Goal: Information Seeking & Learning: Learn about a topic

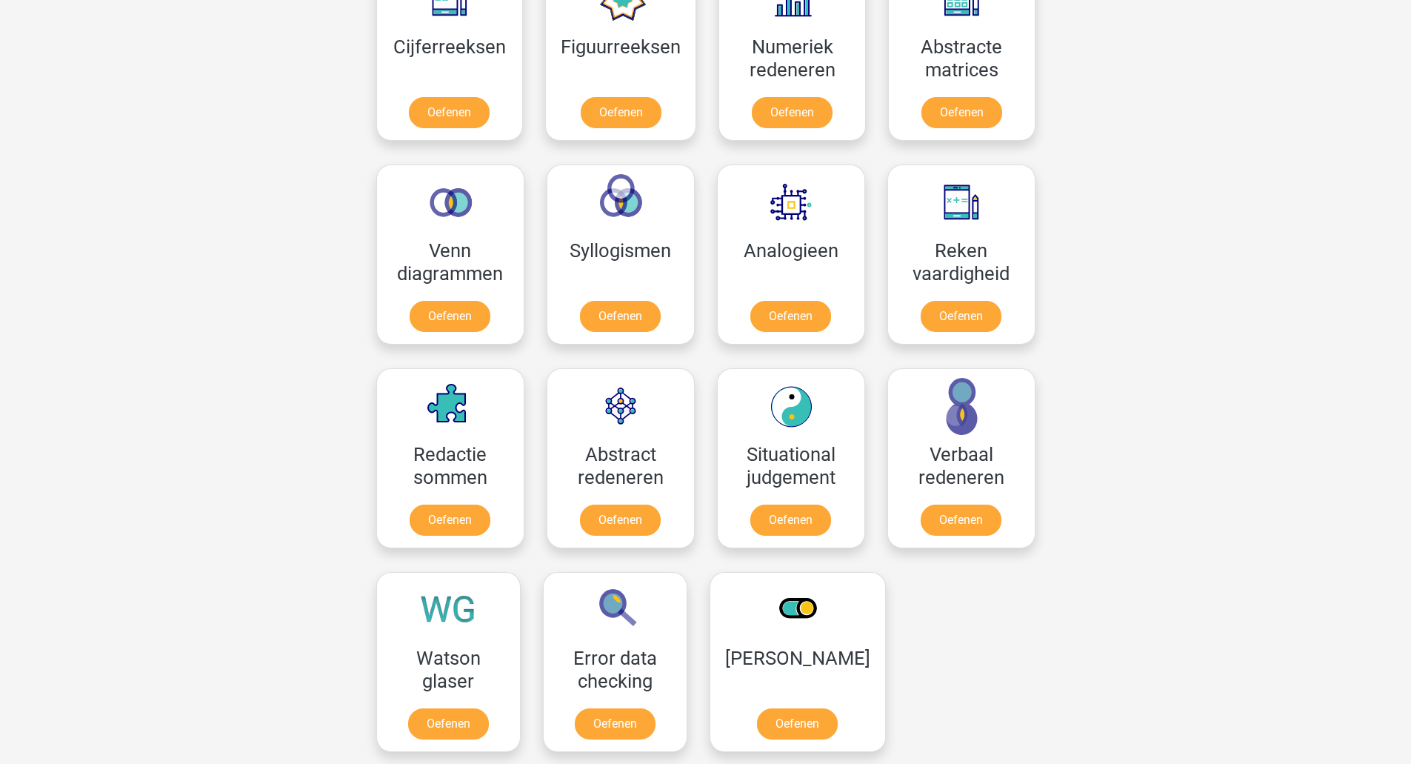
scroll to position [741, 0]
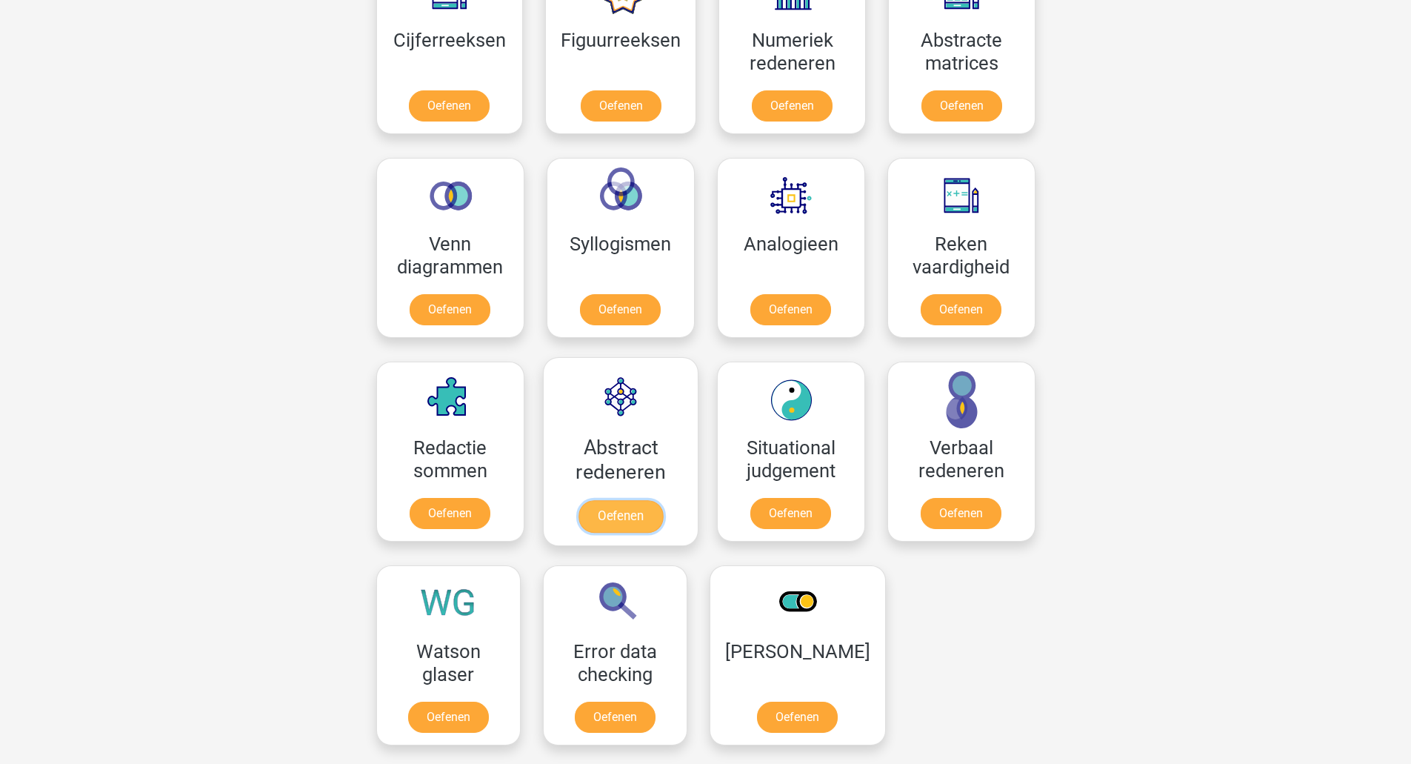
click at [656, 521] on link "Oefenen" at bounding box center [620, 516] width 84 height 33
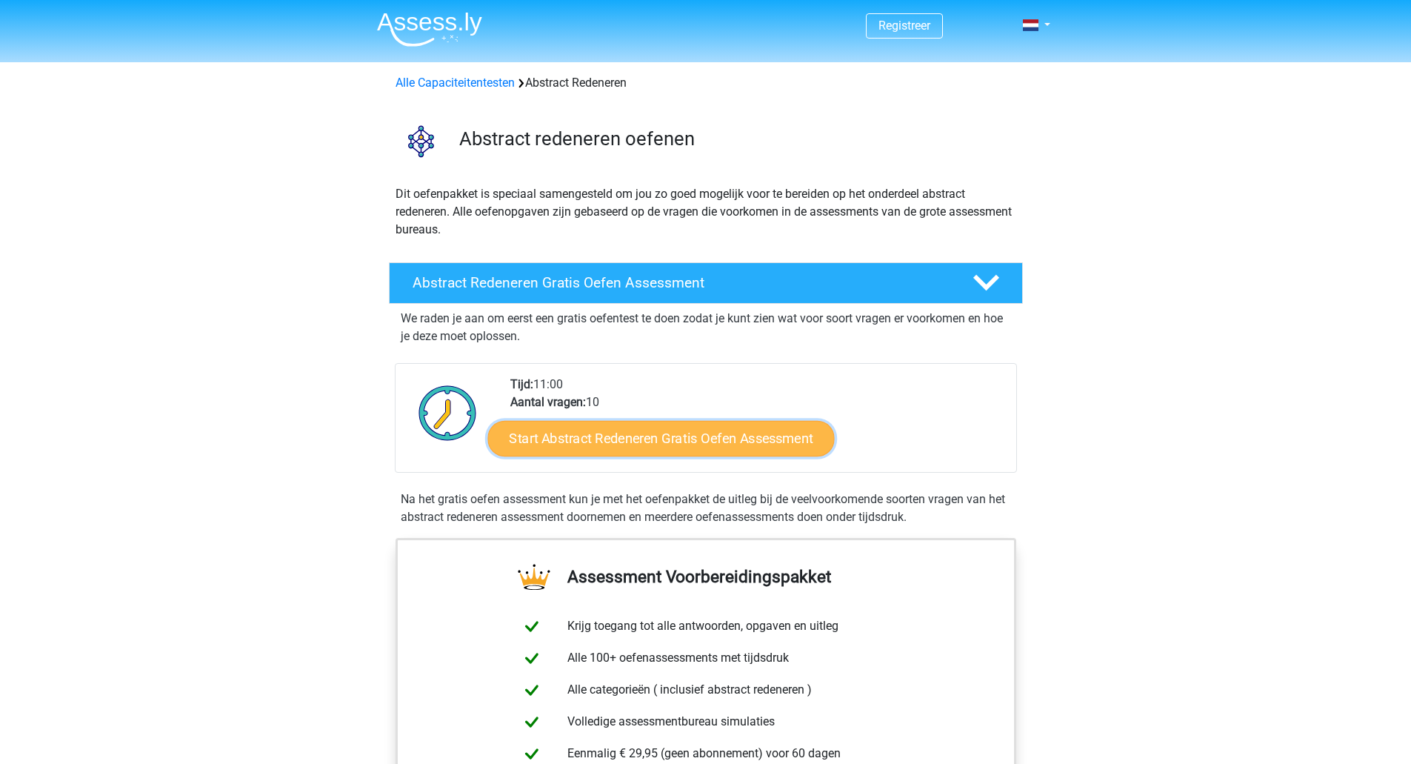
click at [696, 443] on link "Start Abstract Redeneren Gratis Oefen Assessment" at bounding box center [661, 438] width 347 height 36
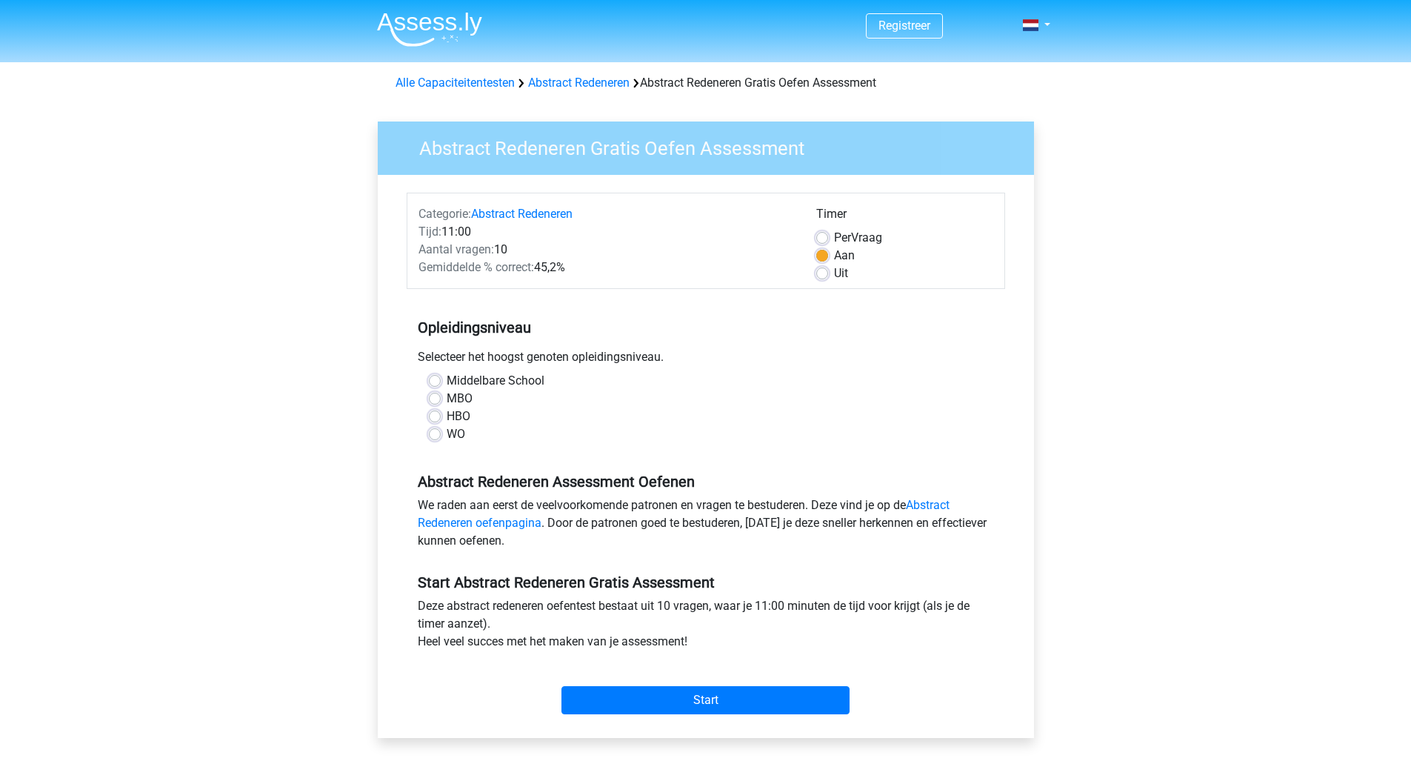
click at [447, 437] on label "WO" at bounding box center [456, 434] width 19 height 18
click at [435, 437] on input "WO" at bounding box center [435, 432] width 12 height 15
radio input "true"
click at [729, 699] on input "Start" at bounding box center [706, 700] width 288 height 28
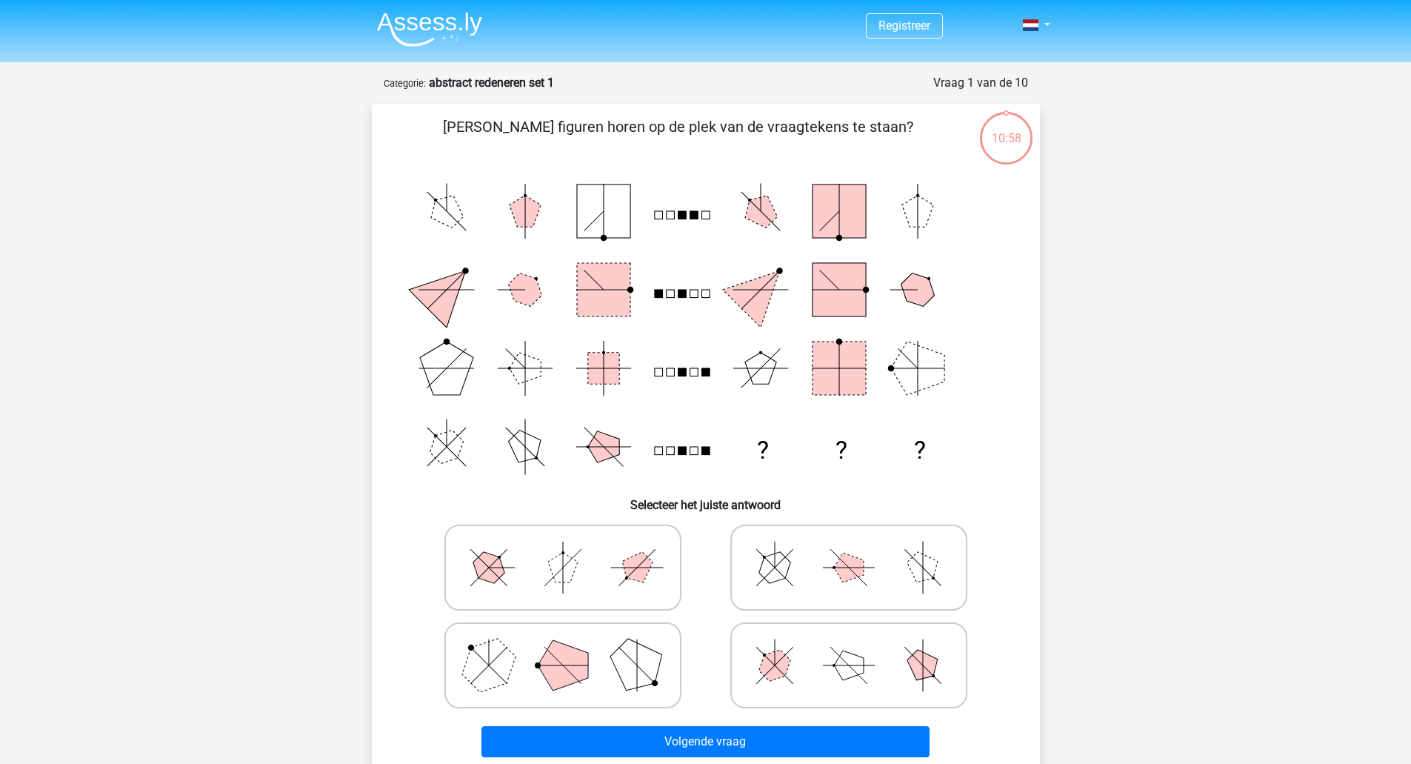
scroll to position [74, 0]
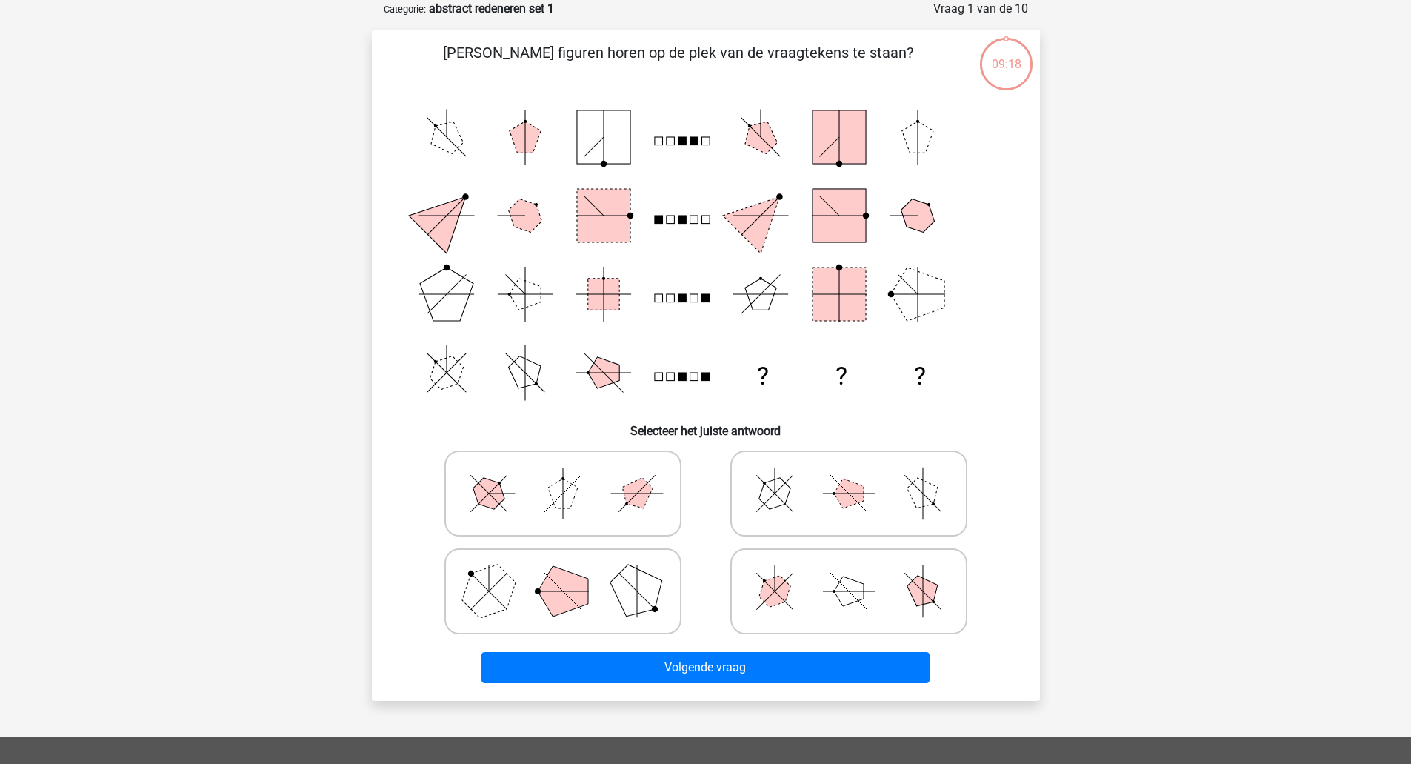
click at [550, 584] on polygon at bounding box center [563, 591] width 50 height 50
click at [563, 573] on input "radio" at bounding box center [568, 568] width 10 height 10
radio input "true"
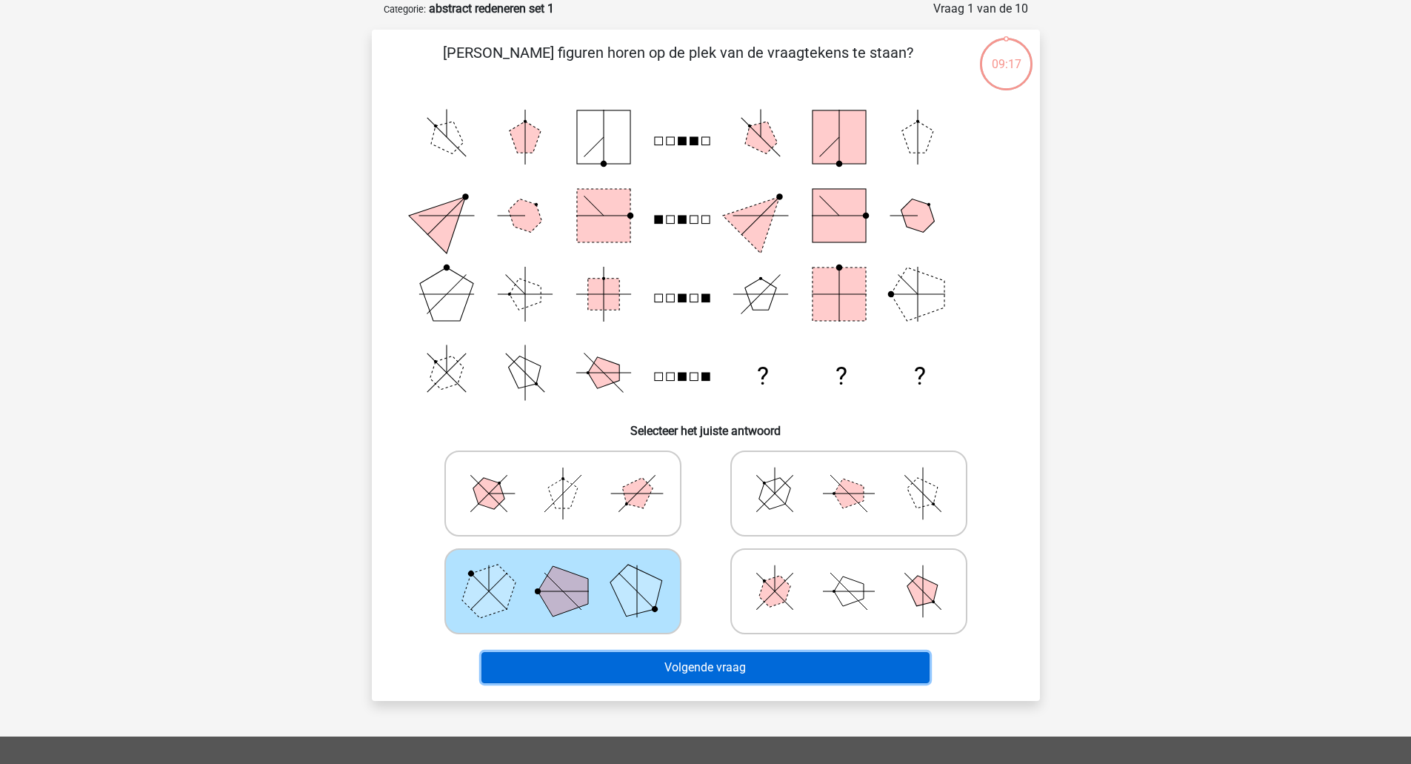
click at [727, 664] on button "Volgende vraag" at bounding box center [706, 667] width 448 height 31
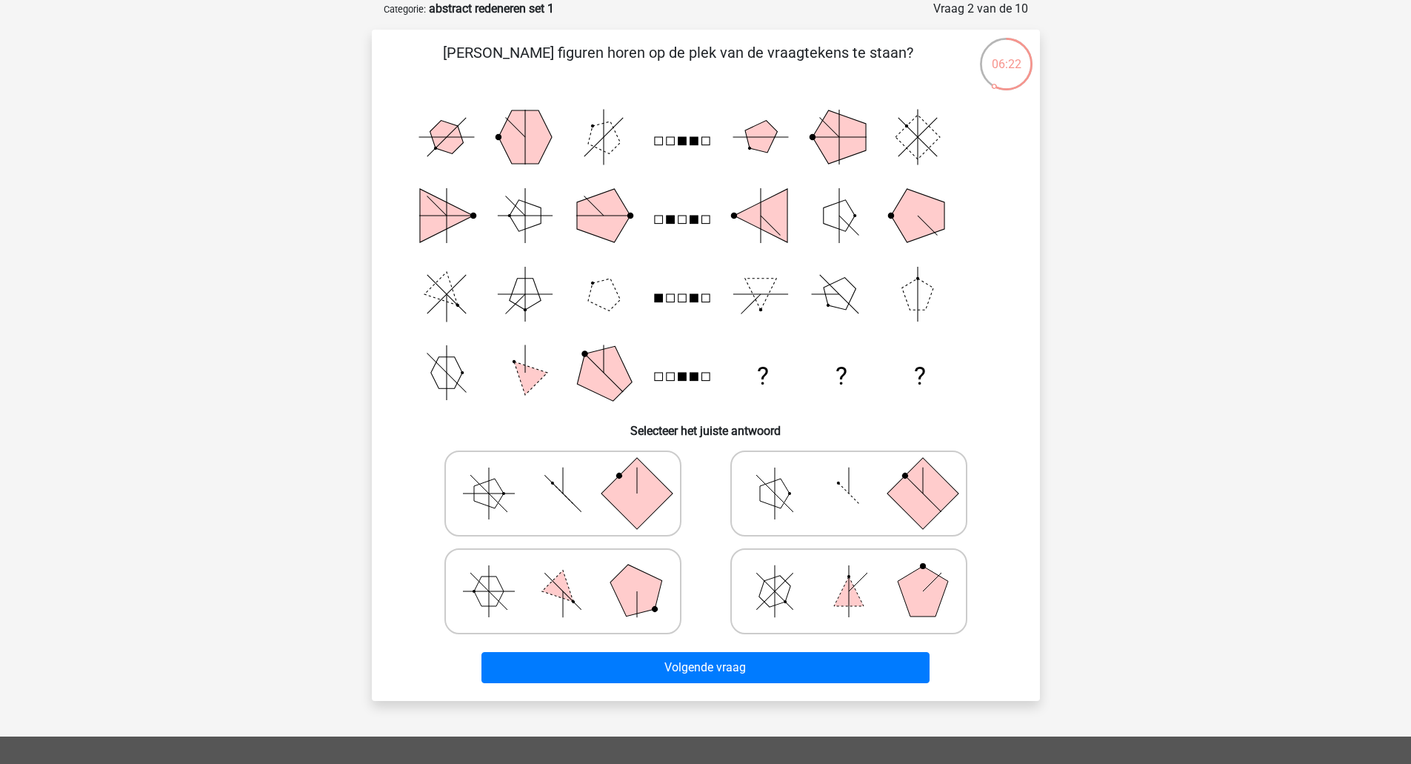
click at [632, 485] on rect at bounding box center [636, 492] width 71 height 71
click at [573, 475] on input "radio" at bounding box center [568, 470] width 10 height 10
radio input "true"
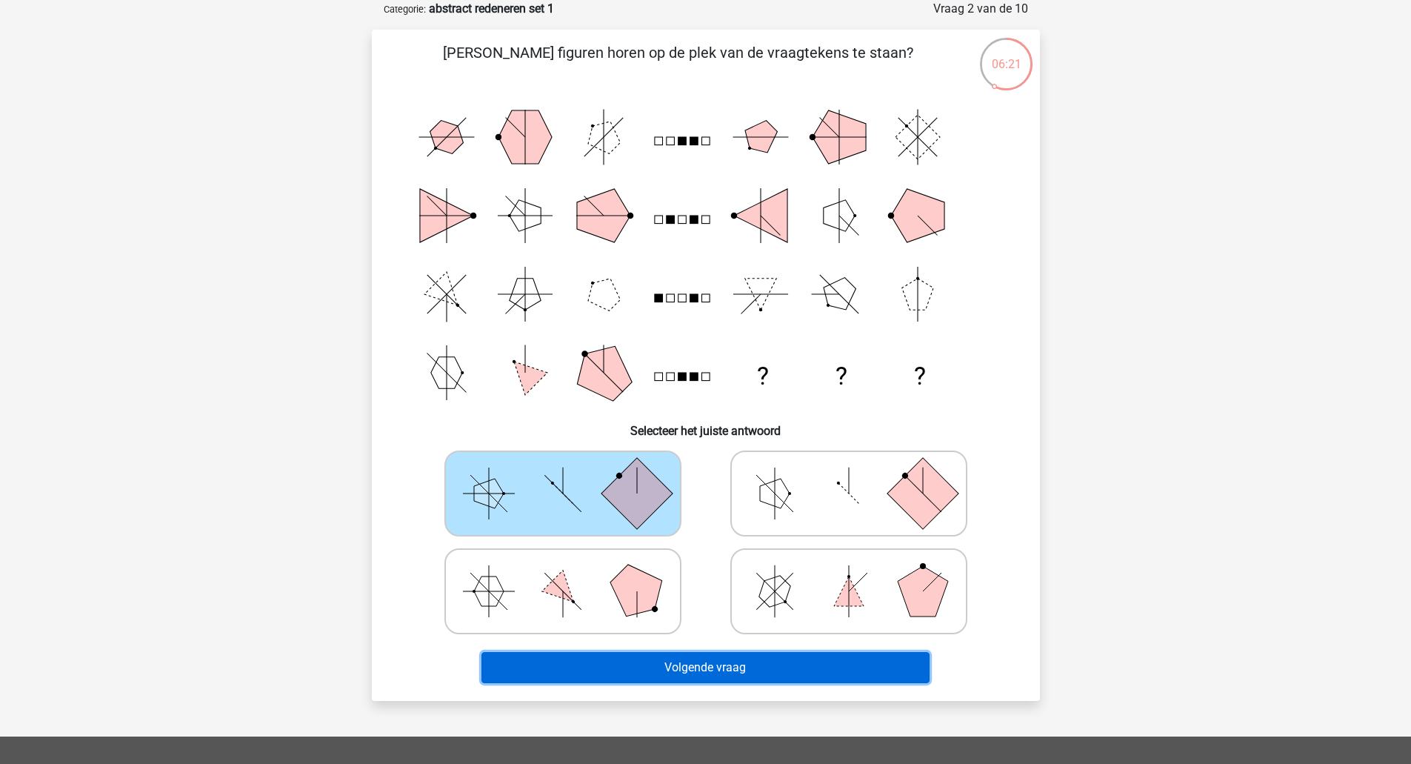
click at [709, 670] on button "Volgende vraag" at bounding box center [706, 667] width 448 height 31
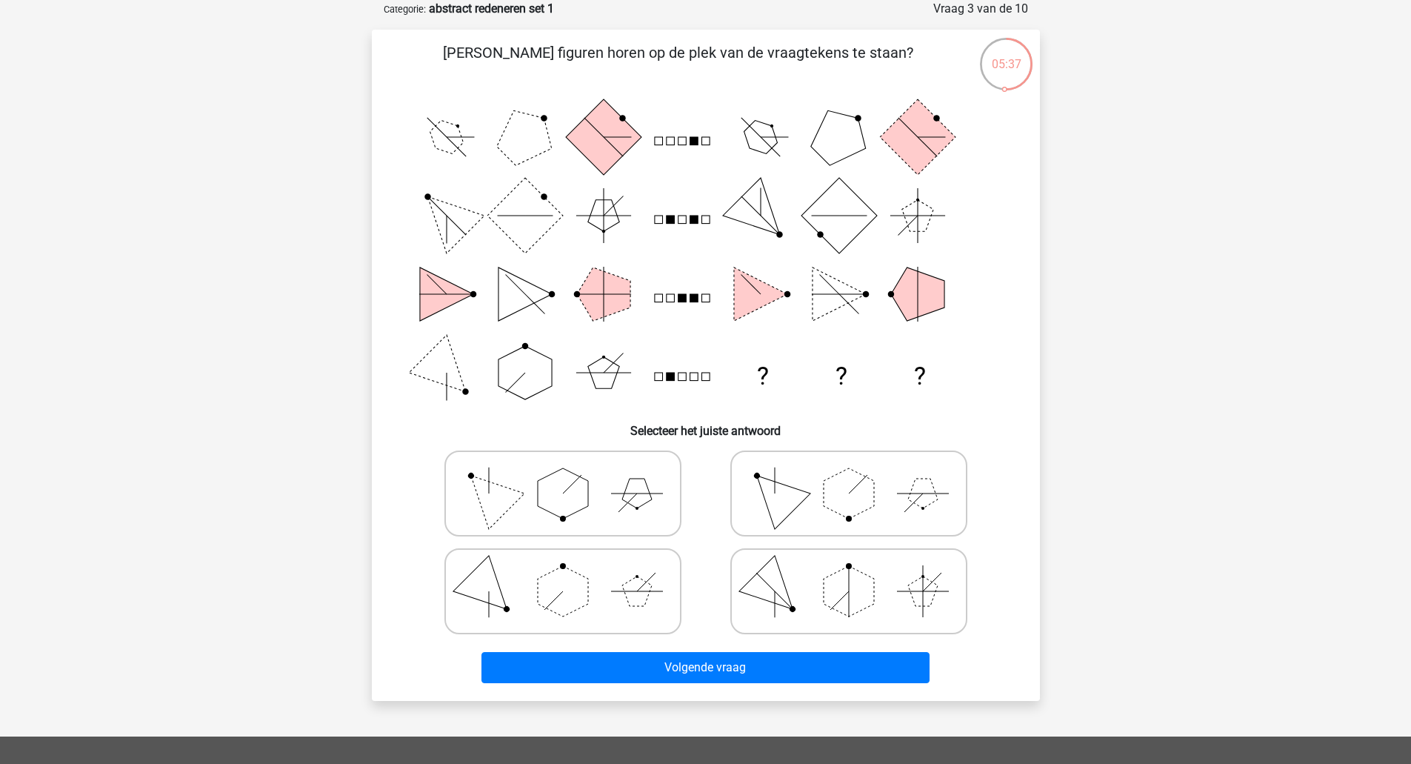
click at [586, 505] on polygon at bounding box center [563, 493] width 50 height 50
click at [573, 475] on input "radio" at bounding box center [568, 470] width 10 height 10
radio input "true"
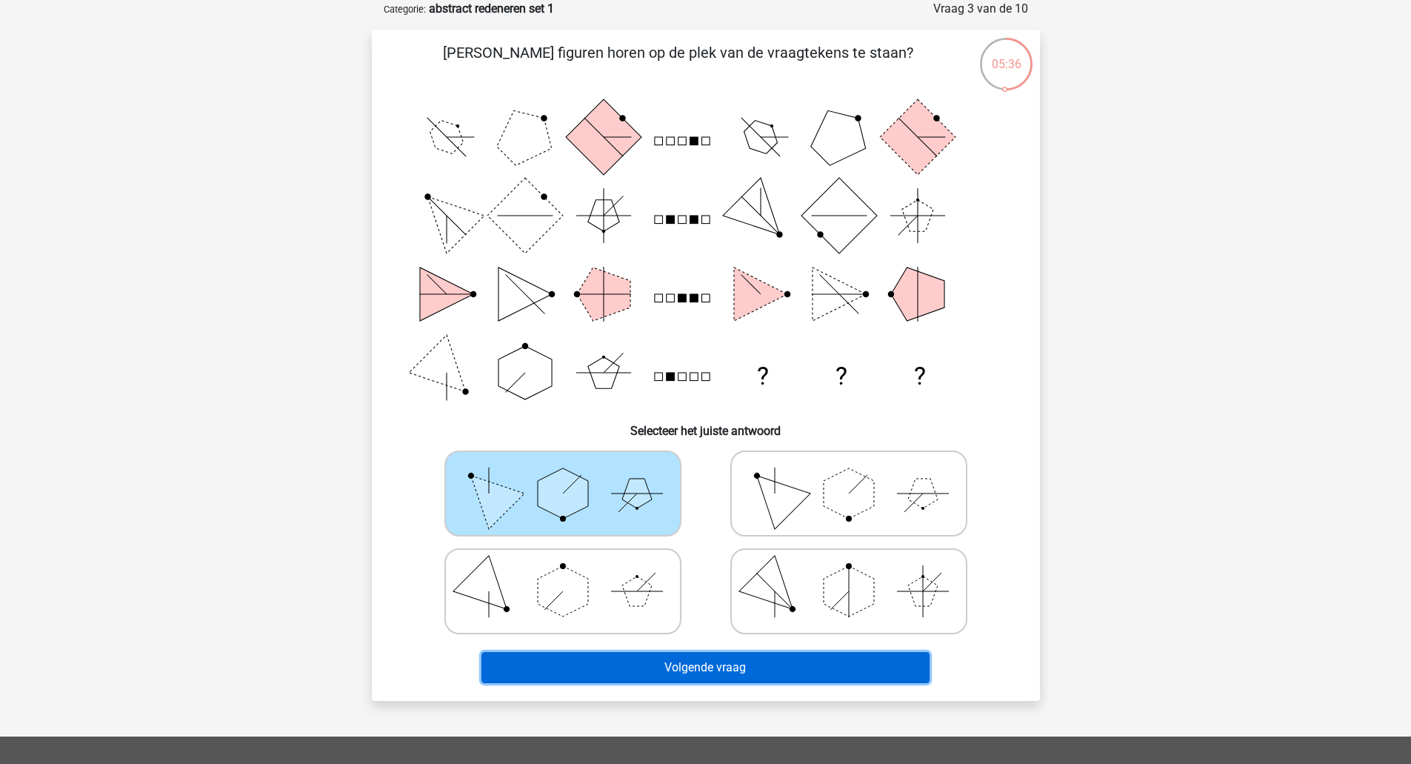
click at [769, 666] on button "Volgende vraag" at bounding box center [706, 667] width 448 height 31
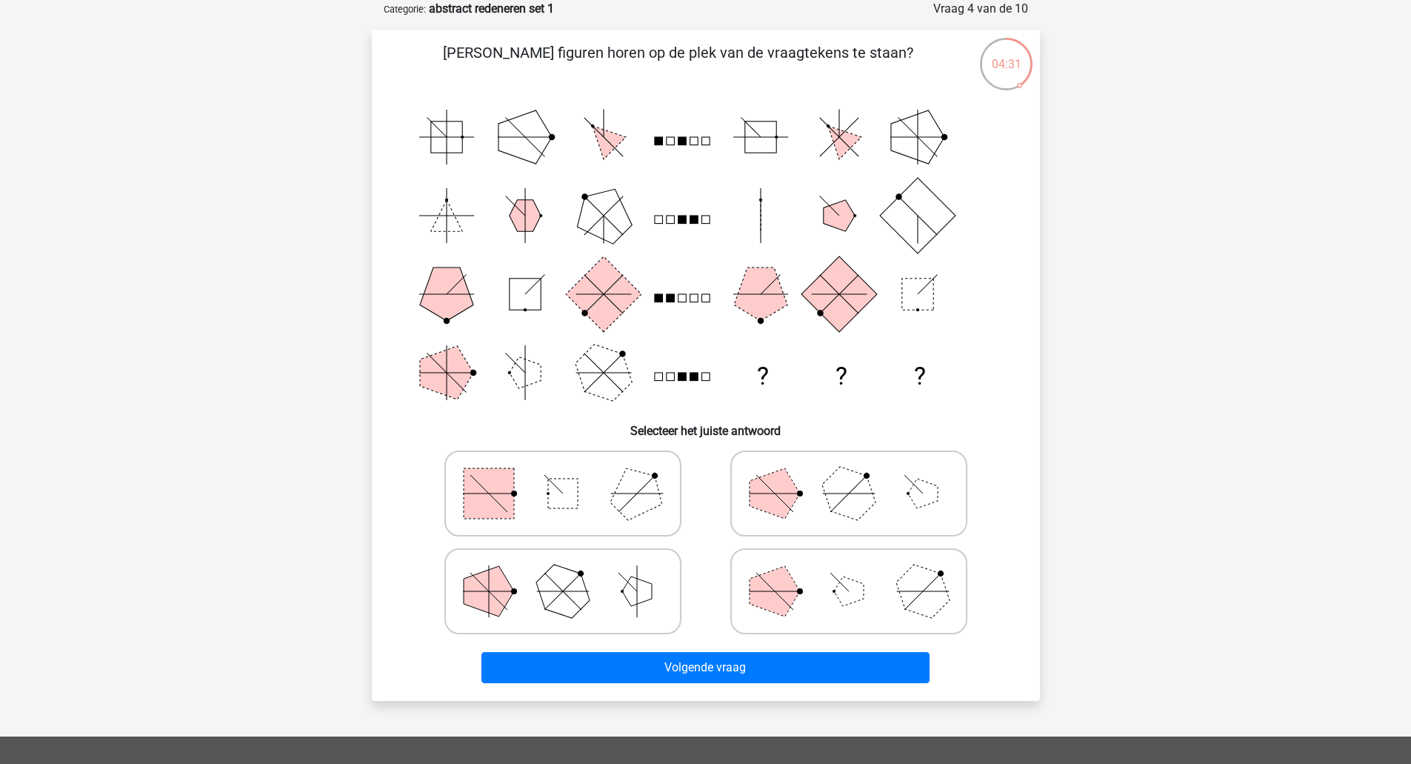
click at [574, 495] on rect at bounding box center [563, 494] width 30 height 30
click at [573, 475] on input "radio" at bounding box center [568, 470] width 10 height 10
radio input "true"
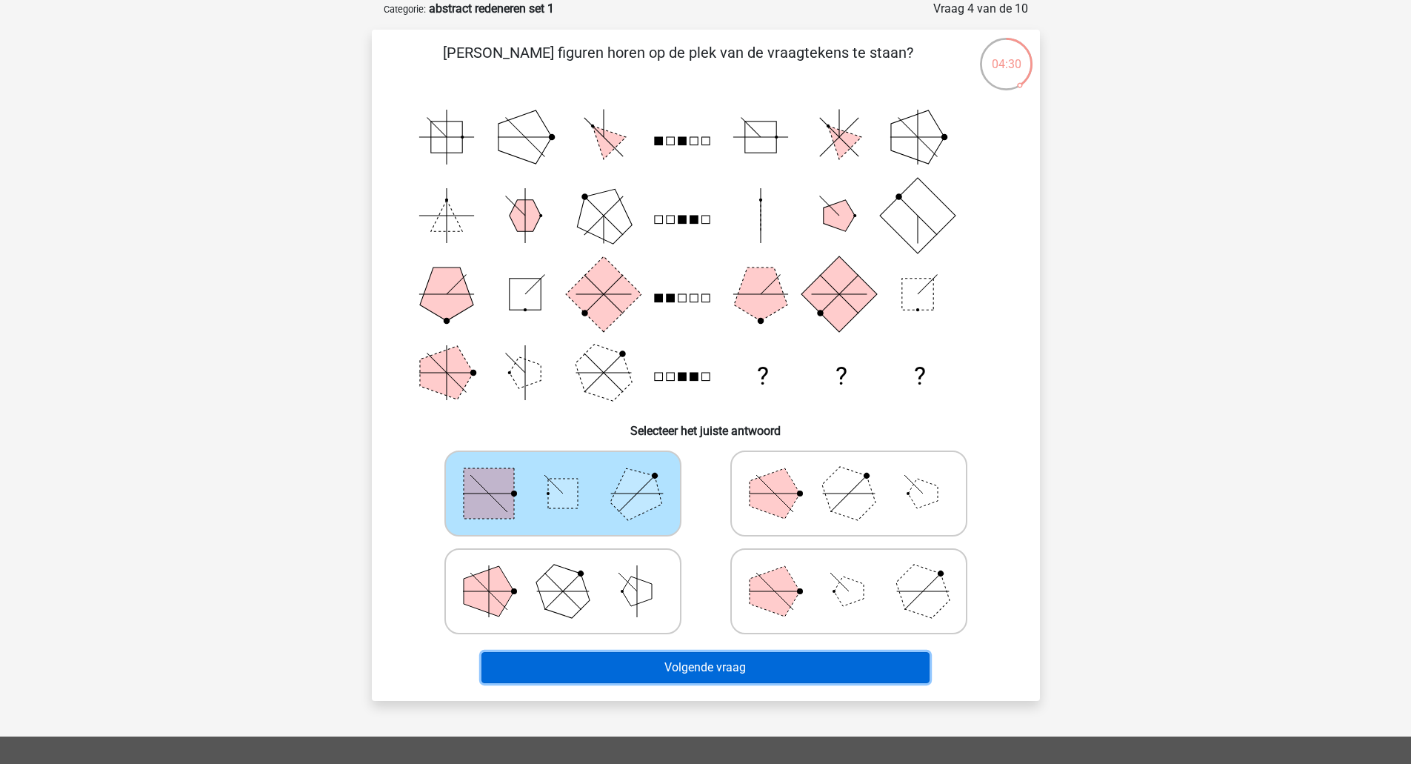
click at [743, 672] on button "Volgende vraag" at bounding box center [706, 667] width 448 height 31
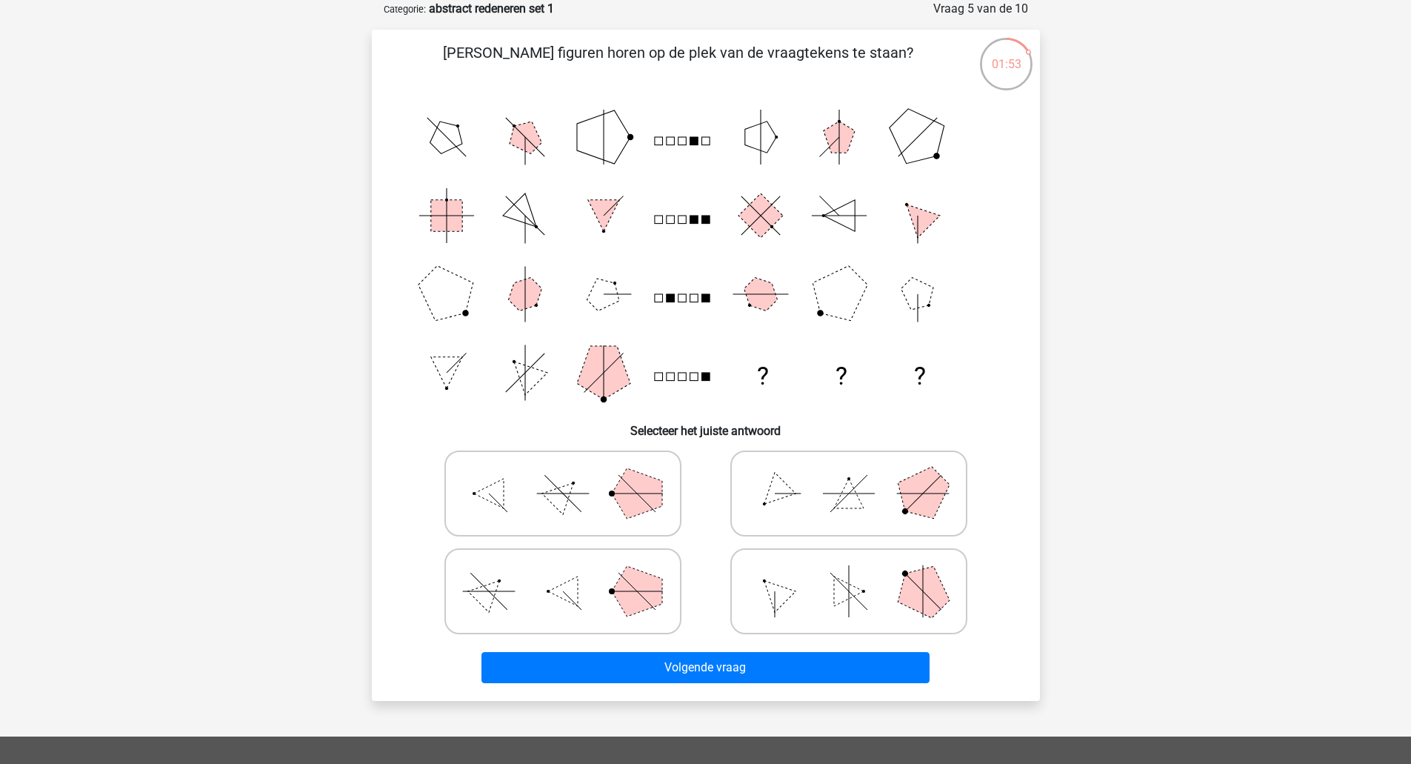
click at [868, 479] on icon at bounding box center [849, 493] width 222 height 74
click at [859, 475] on input "radio" at bounding box center [854, 470] width 10 height 10
radio input "true"
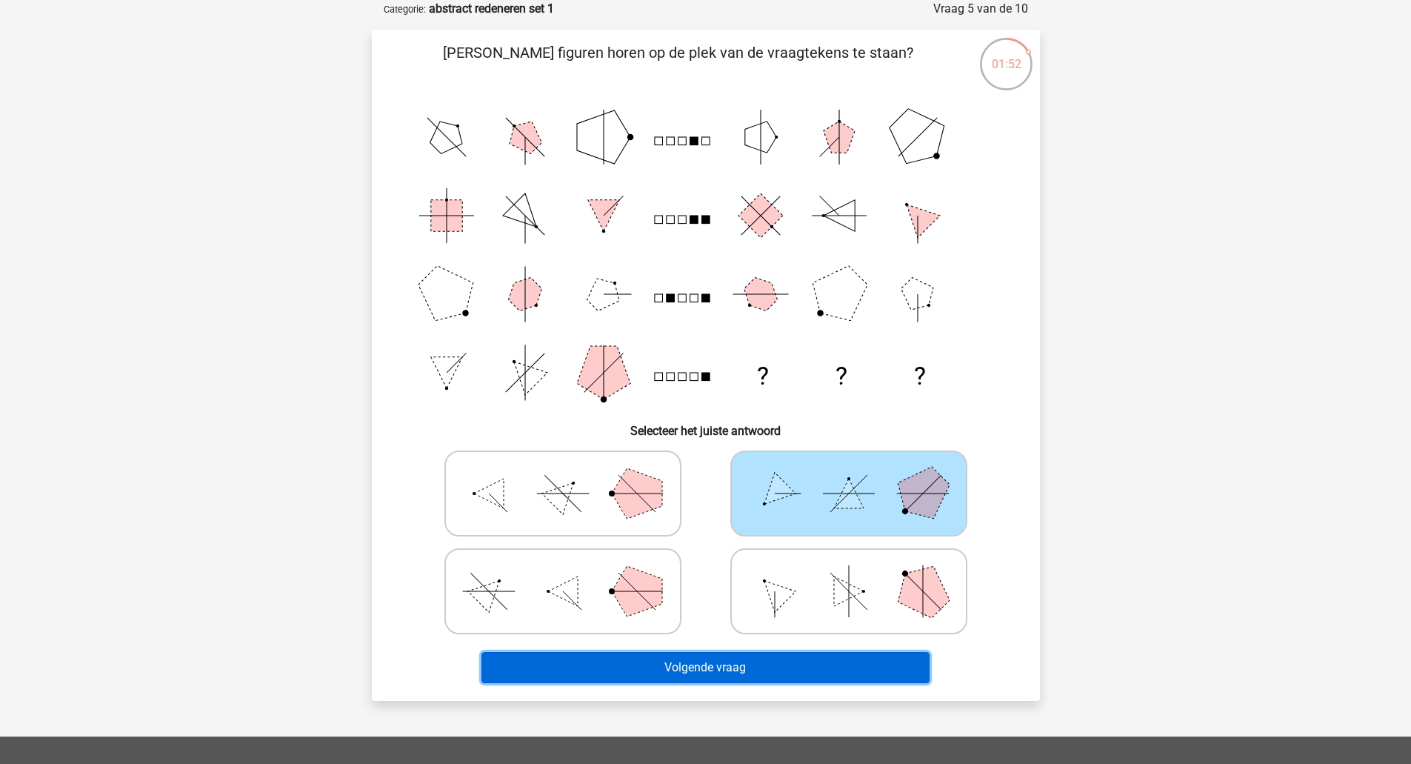
click at [739, 666] on button "Volgende vraag" at bounding box center [706, 667] width 448 height 31
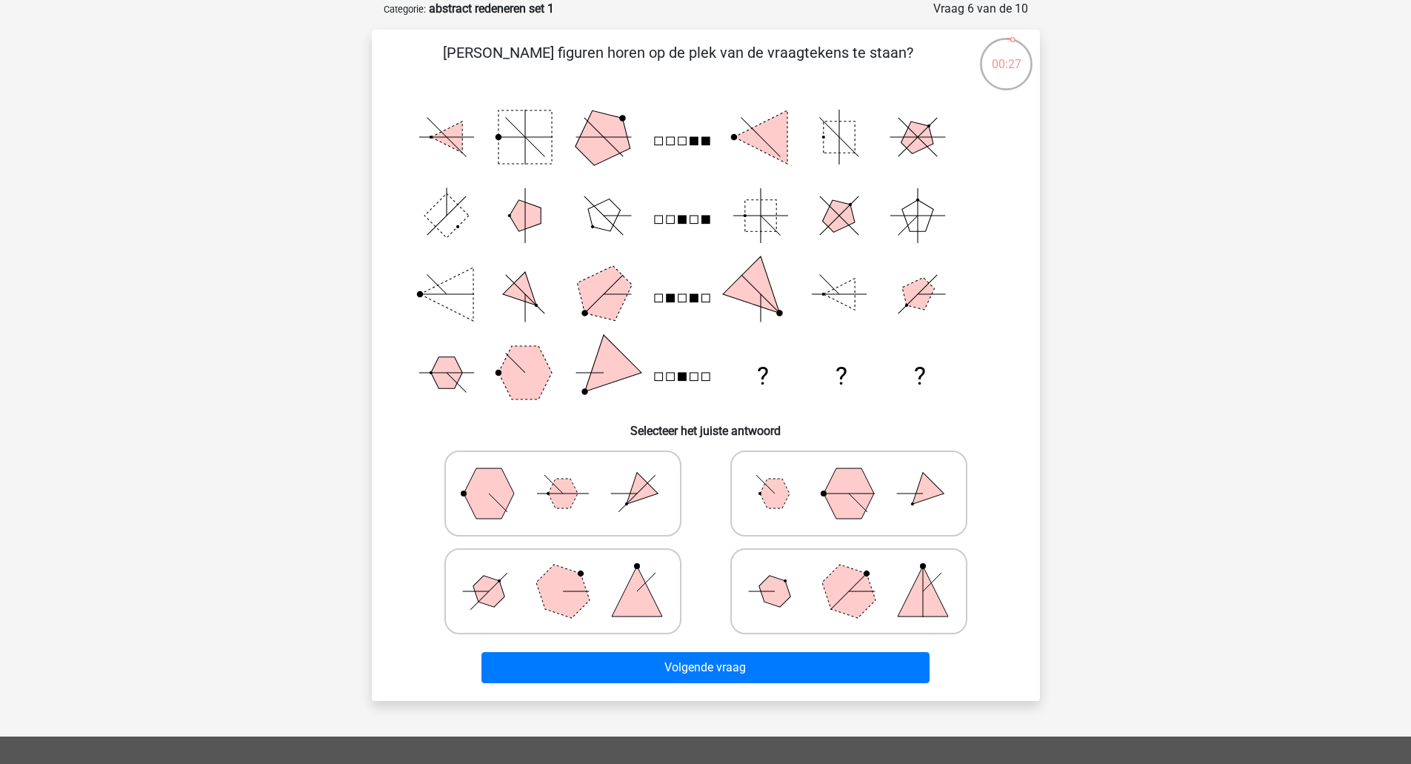
click at [546, 585] on polygon at bounding box center [562, 590] width 71 height 71
click at [563, 573] on input "radio" at bounding box center [568, 568] width 10 height 10
radio input "true"
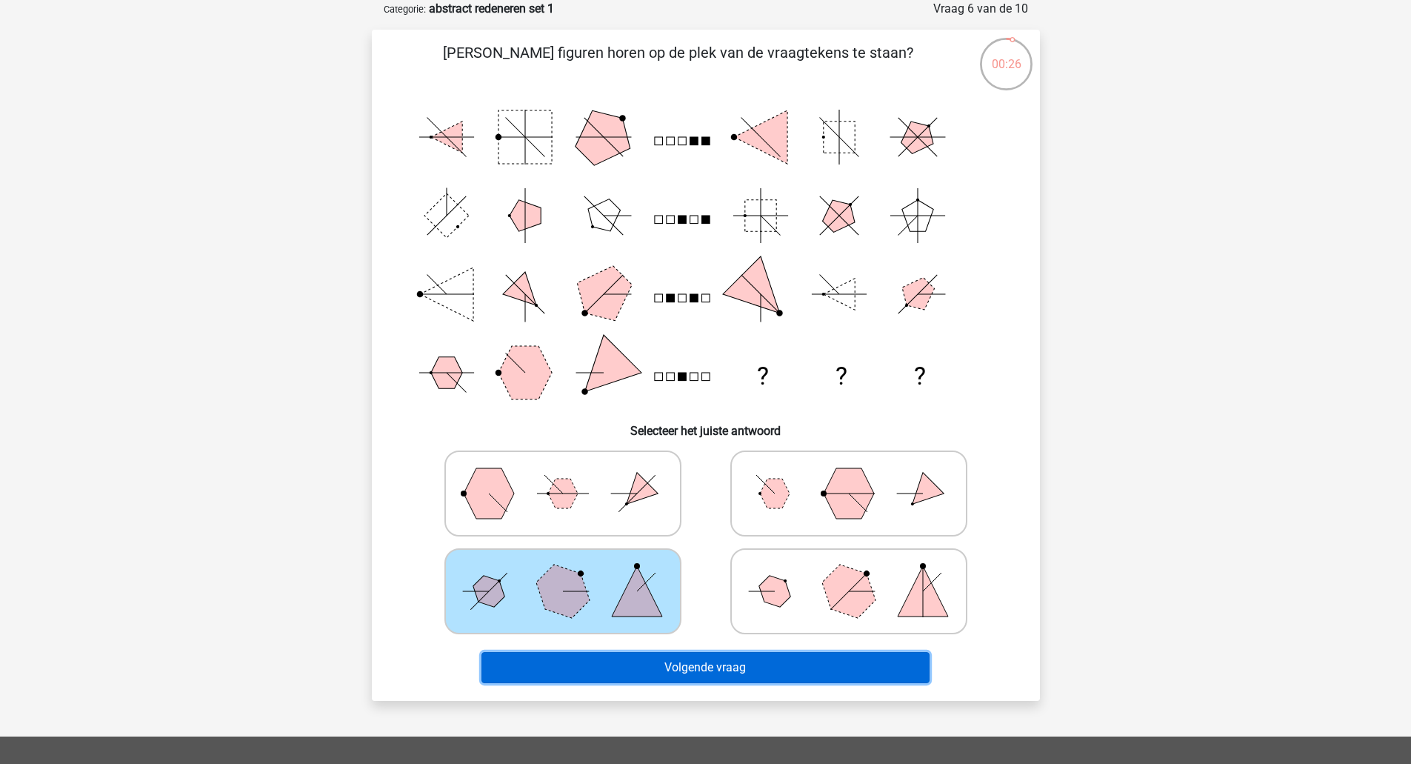
click at [736, 658] on button "Volgende vraag" at bounding box center [706, 667] width 448 height 31
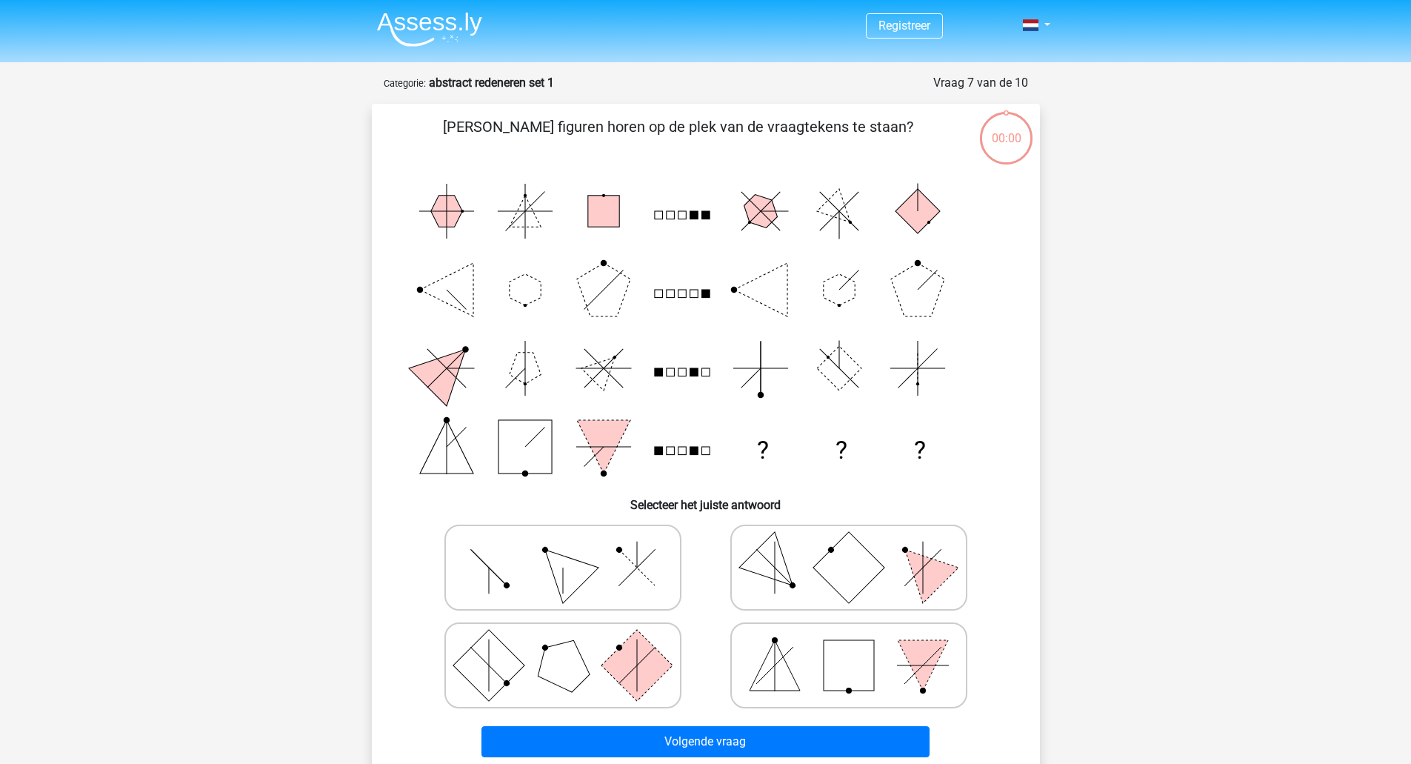
scroll to position [74, 0]
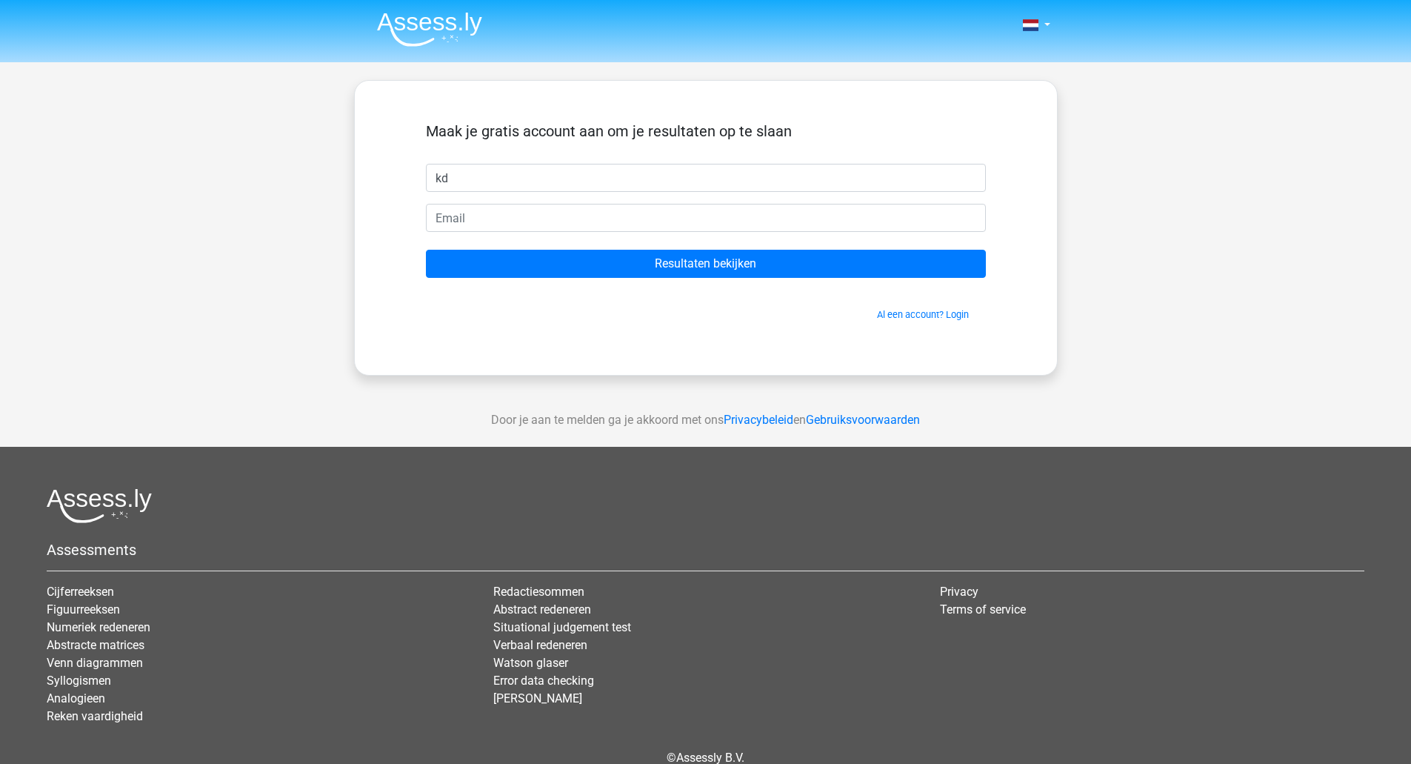
type input "kd"
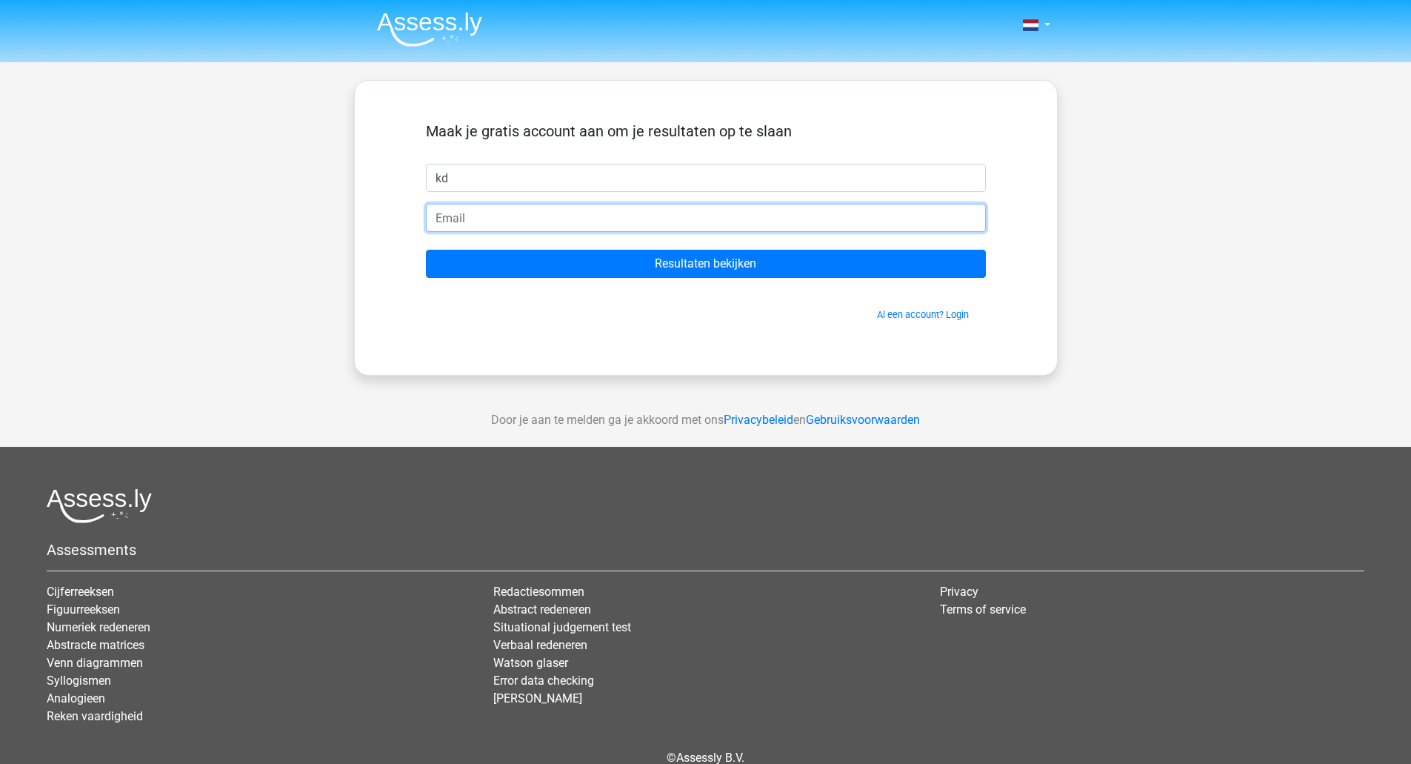
click at [571, 209] on input "email" at bounding box center [706, 218] width 560 height 28
type input "[EMAIL_ADDRESS][DOMAIN_NAME]"
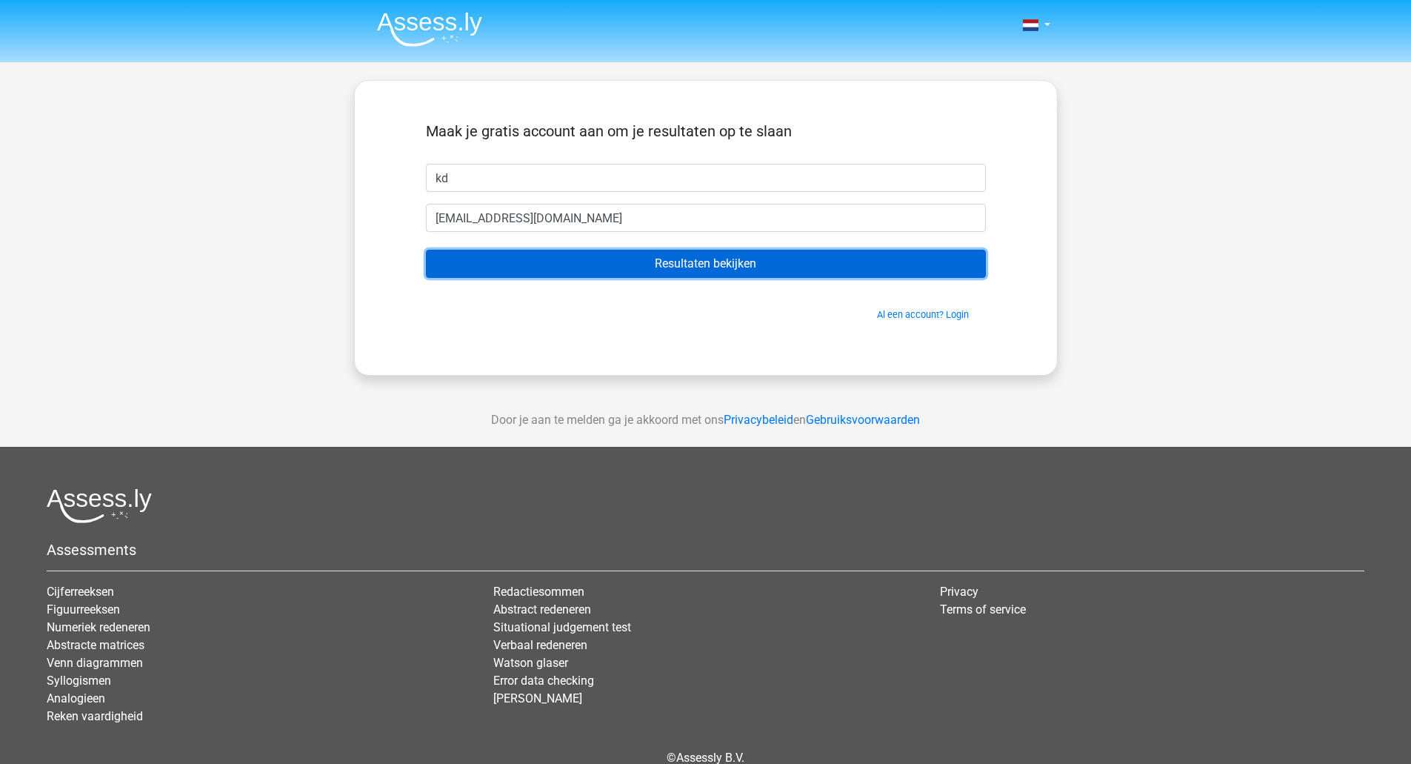
click at [709, 269] on input "Resultaten bekijken" at bounding box center [706, 264] width 560 height 28
